Goal: Navigation & Orientation: Find specific page/section

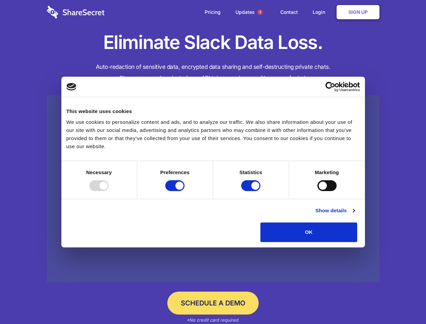
click at [109, 191] on div at bounding box center [98, 185] width 19 height 11
click at [185, 191] on input "Preferences" at bounding box center [174, 185] width 19 height 11
checkbox input "false"
click at [252, 191] on input "Statistics" at bounding box center [250, 185] width 19 height 11
checkbox input "false"
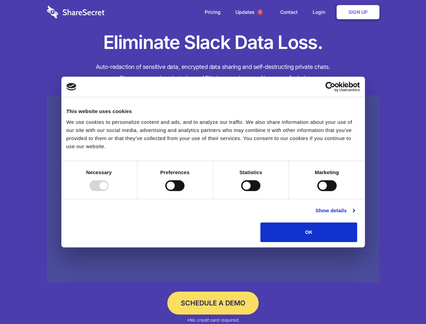
click at [318, 191] on input "Marketing" at bounding box center [327, 185] width 19 height 11
checkbox input "true"
click at [355, 215] on link "Show details" at bounding box center [335, 211] width 39 height 8
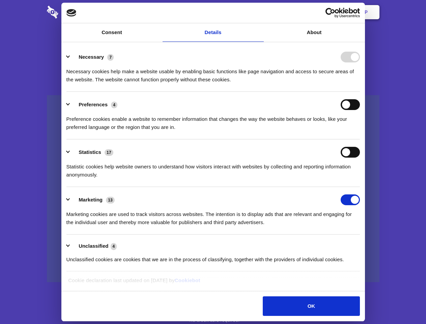
click at [373, 244] on body "Consent Details [#IABV2SETTINGS#] About This website uses cookies We use cookie…" at bounding box center [213, 162] width 426 height 324
click at [260, 12] on span "1" at bounding box center [260, 11] width 5 height 5
